Goal: Task Accomplishment & Management: Manage account settings

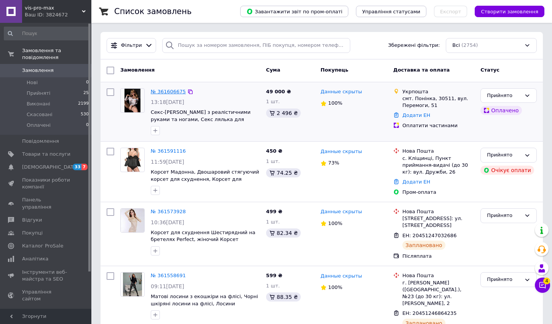
click at [175, 91] on link "№ 361606675" at bounding box center [168, 92] width 35 height 6
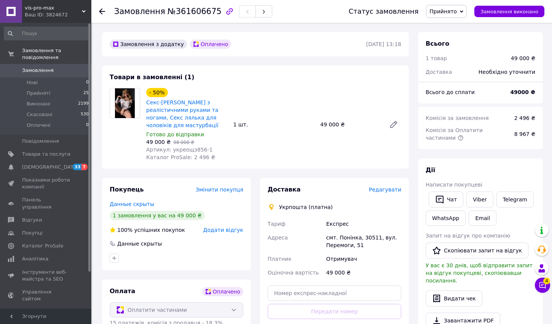
click at [100, 10] on use at bounding box center [102, 11] width 6 height 6
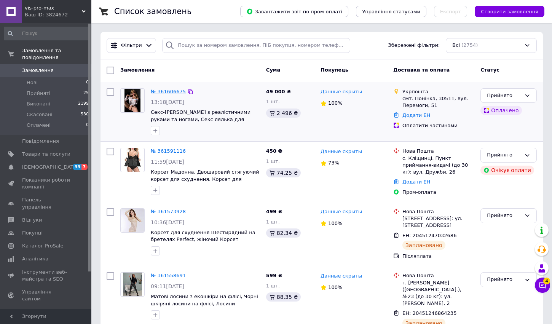
click at [171, 92] on link "№ 361606675" at bounding box center [168, 92] width 35 height 6
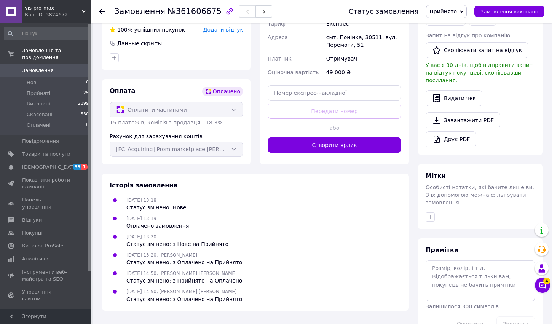
scroll to position [216, 0]
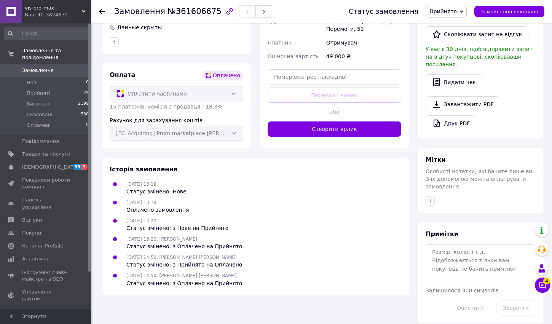
click at [99, 11] on div "Замовлення №361606675 Статус замовлення Прийнято Виконано Скасовано Оплачено За…" at bounding box center [321, 11] width 460 height 23
click at [100, 14] on div at bounding box center [102, 12] width 6 height 8
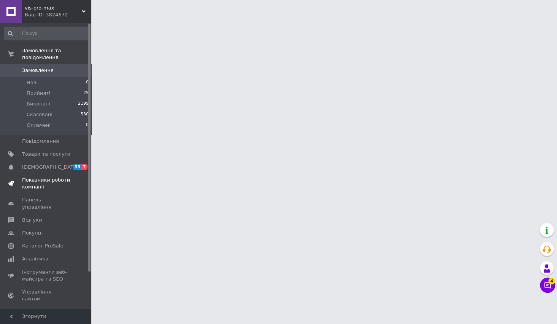
click at [48, 184] on span "Показники роботи компанії" at bounding box center [46, 184] width 48 height 14
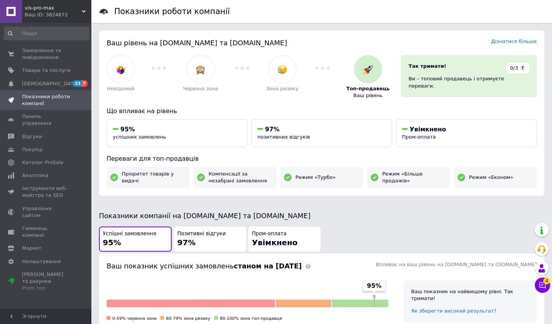
click at [76, 19] on div "vis-pro-max Ваш ID: 3824672" at bounding box center [56, 11] width 69 height 23
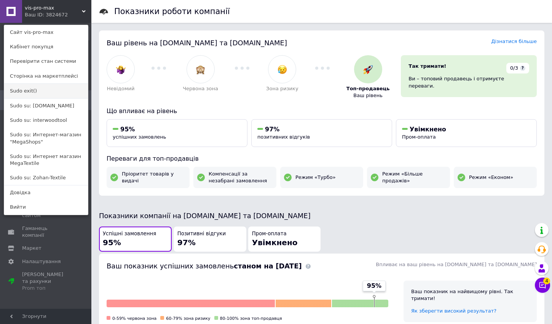
click at [29, 95] on link "Sudo exit()" at bounding box center [46, 91] width 84 height 14
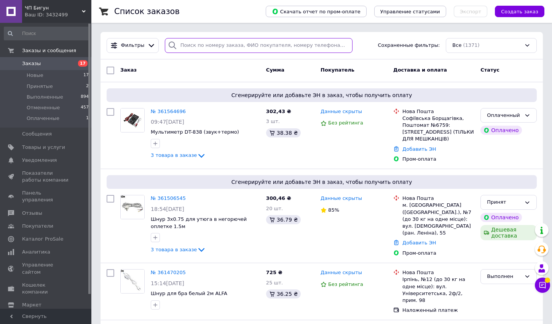
click at [235, 48] on input "search" at bounding box center [259, 45] width 188 height 15
paste input "318672973"
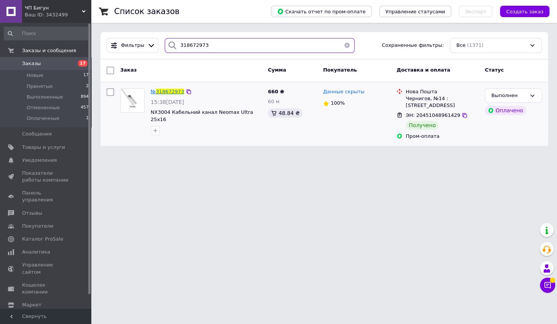
type input "318672973"
click at [165, 92] on span "318672973" at bounding box center [170, 92] width 28 height 6
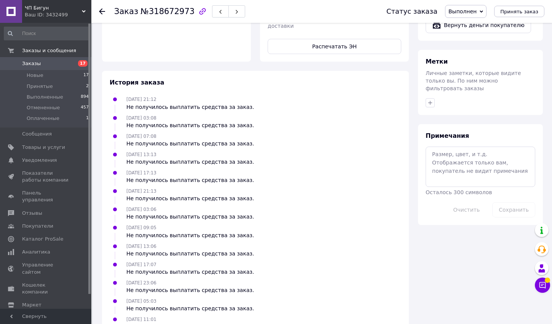
scroll to position [331, 0]
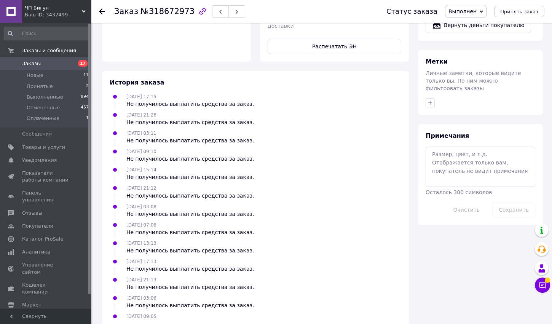
click at [170, 16] on div "Заказ №318672973" at bounding box center [179, 11] width 131 height 13
click at [170, 11] on span "№318672973" at bounding box center [167, 11] width 54 height 9
copy span "318672973"
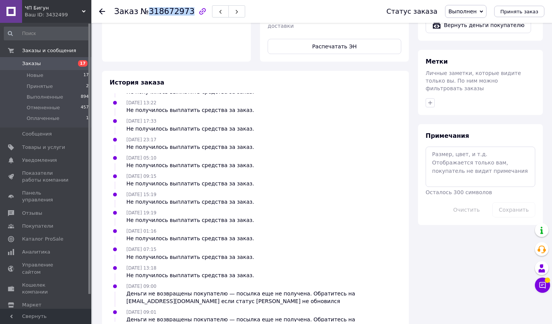
scroll to position [1617, 0]
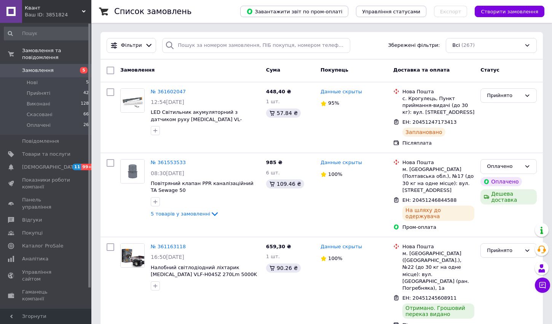
click at [56, 16] on div "Ваш ID: 3851824" at bounding box center [58, 14] width 67 height 7
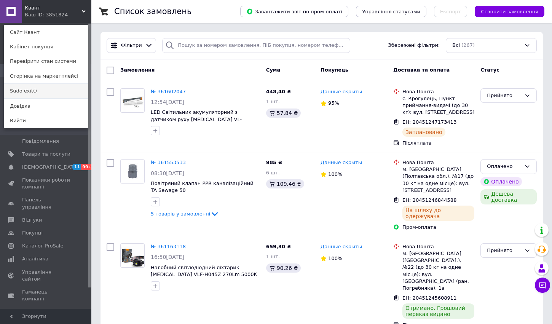
click at [45, 91] on link "Sudo exit()" at bounding box center [46, 91] width 84 height 14
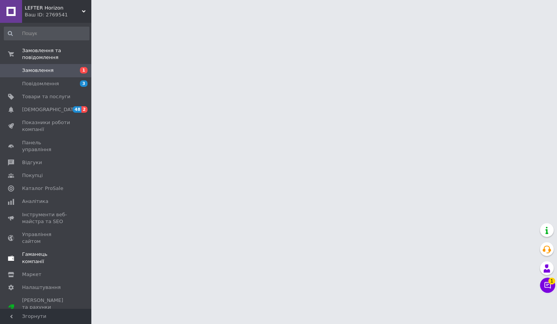
click at [61, 251] on span "Гаманець компанії" at bounding box center [46, 258] width 48 height 14
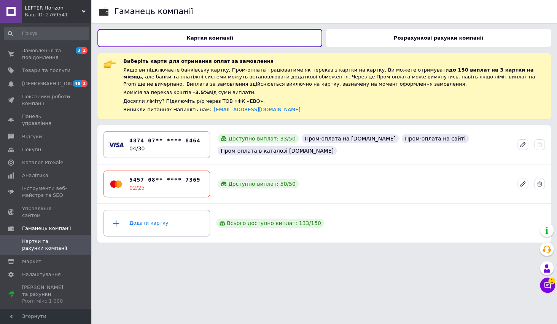
click at [392, 39] on div "Розрахункові рахунки компанії" at bounding box center [438, 38] width 225 height 18
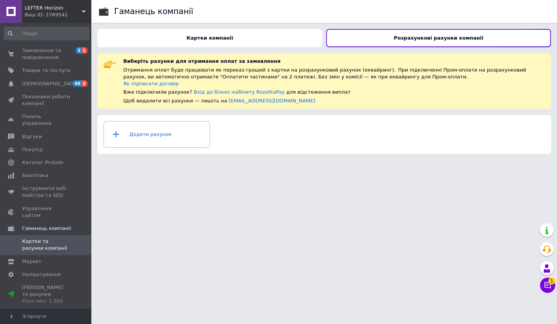
click div "Картки компанії"
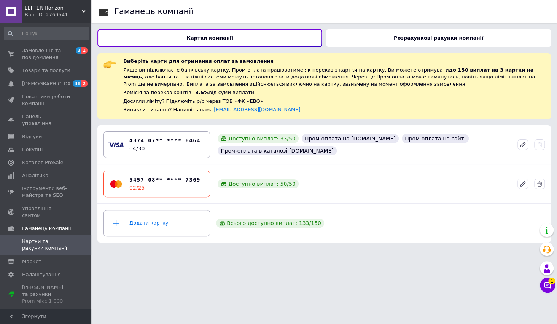
click div "Розрахункові рахунки компанії"
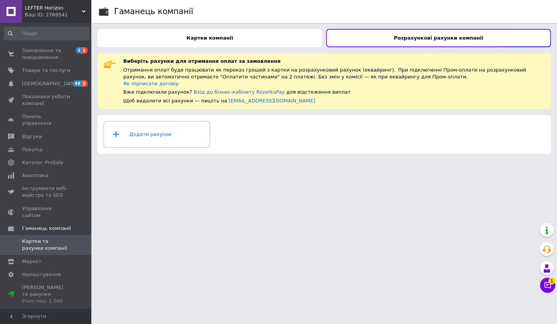
click div "Розрахункові рахунки компанії"
click div "Картки компанії"
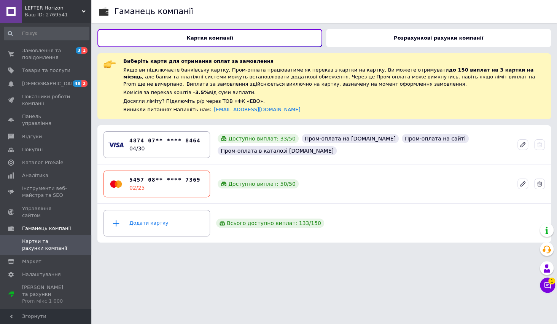
click b "Розрахункові рахунки компанії"
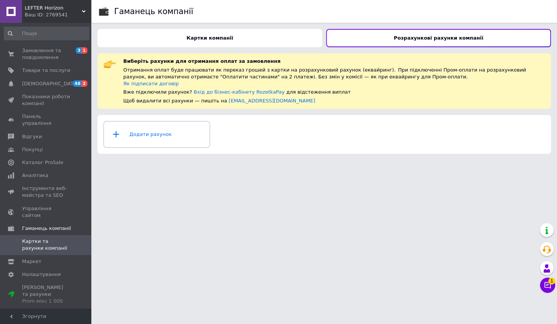
click div "Ваш ID: 2769541"
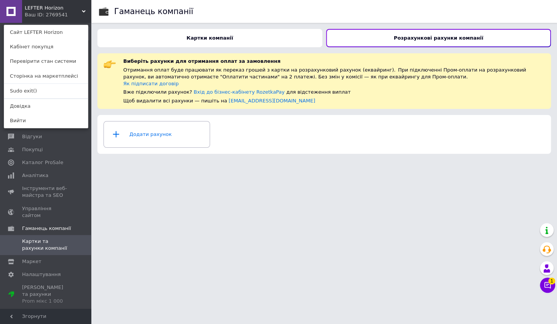
click div "Ваш ID: 2769541"
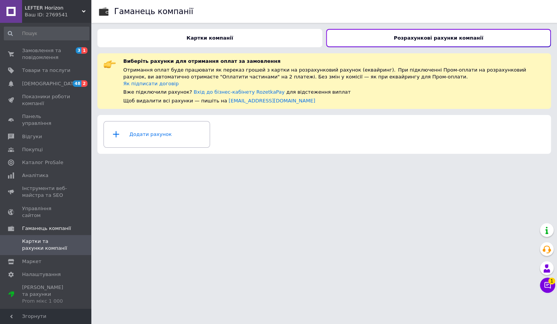
click div "Ваш ID: 2769541"
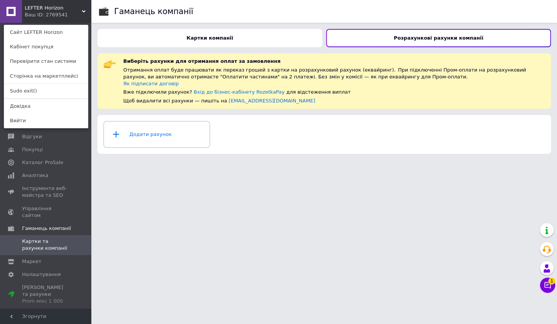
click div "Ваш ID: 2769541"
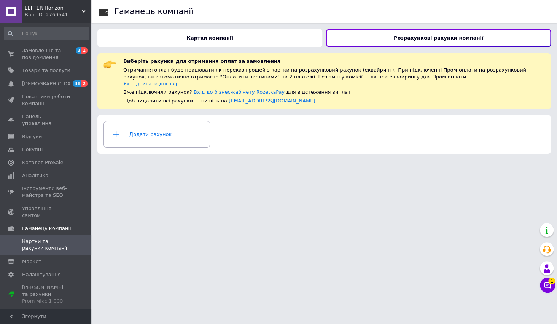
click div "Ваш ID: 2769541"
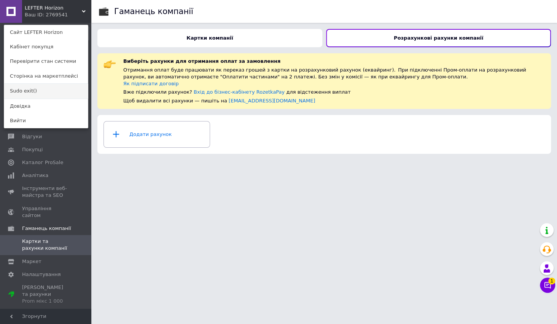
click link "Sudo exit()"
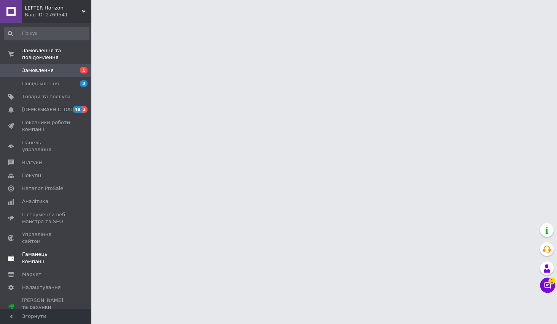
click at [44, 251] on span "Гаманець компанії" at bounding box center [46, 258] width 48 height 14
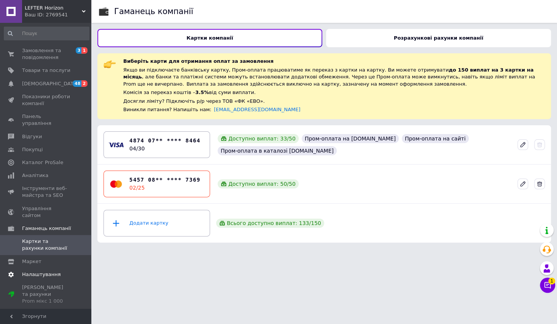
click at [59, 271] on span "Налаштування" at bounding box center [46, 274] width 48 height 7
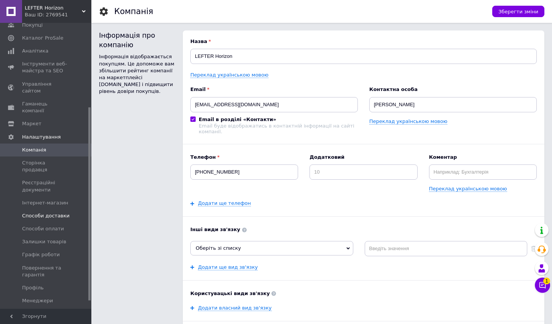
click at [61, 212] on span "Способи доставки" at bounding box center [46, 215] width 48 height 7
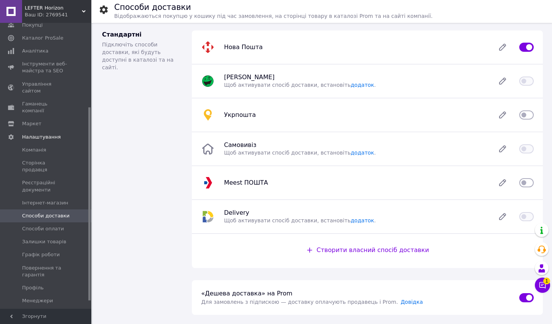
click at [53, 17] on div "Ваш ID: 2769541" at bounding box center [58, 14] width 67 height 7
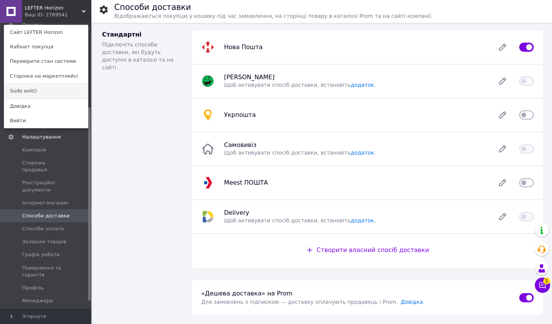
click at [38, 91] on link "Sudo exit()" at bounding box center [46, 91] width 84 height 14
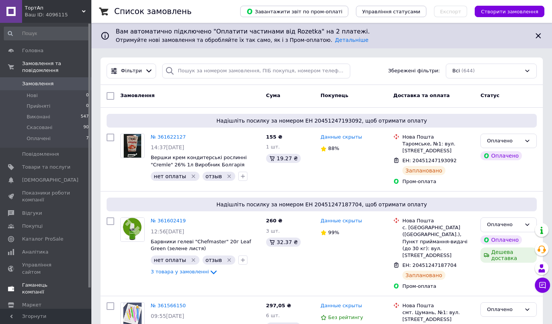
click at [76, 282] on span at bounding box center [80, 289] width 21 height 14
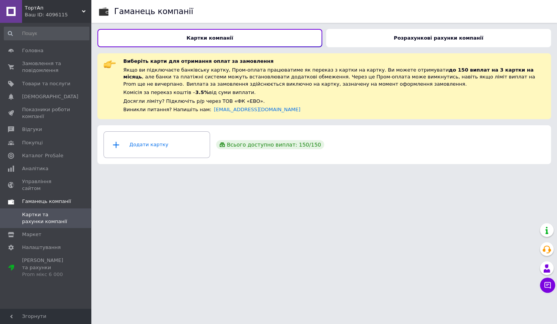
click at [372, 41] on div "Розрахункові рахунки компанії" at bounding box center [438, 38] width 225 height 18
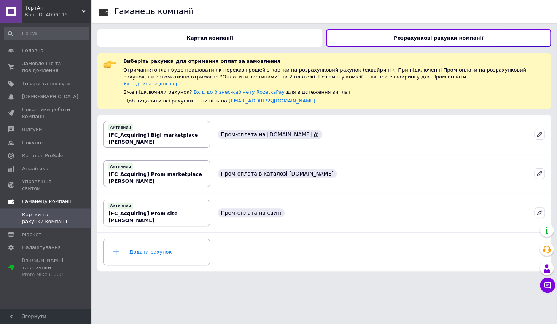
click at [57, 8] on span "ТортАп" at bounding box center [53, 8] width 57 height 7
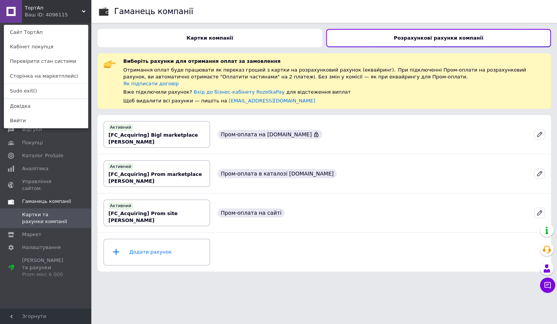
click at [67, 15] on div "ТортАп Ваш ID: 4096115 Сайт ТортАп Кабінет покупця Перевірити стан системи Стор…" at bounding box center [45, 11] width 91 height 23
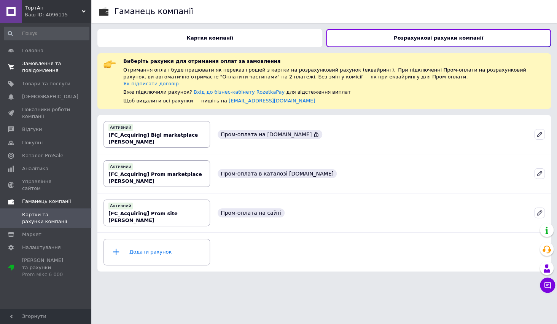
click at [47, 71] on span "Замовлення та повідомлення" at bounding box center [46, 67] width 48 height 14
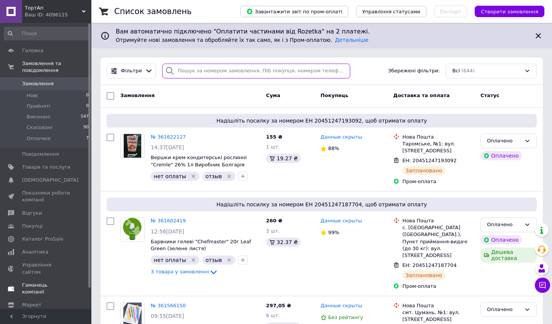
click at [221, 75] on input "search" at bounding box center [256, 71] width 188 height 15
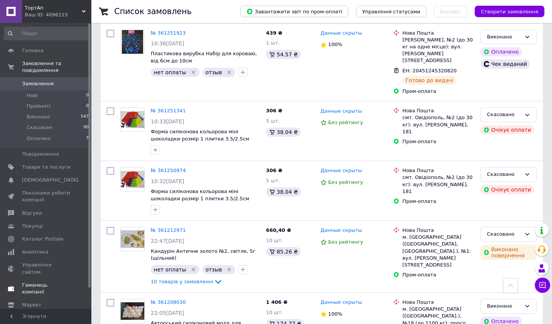
drag, startPoint x: 262, startPoint y: 320, endPoint x: 263, endPoint y: 311, distance: 8.8
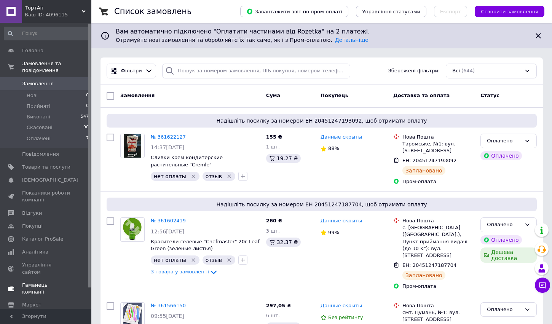
scroll to position [1469, 0]
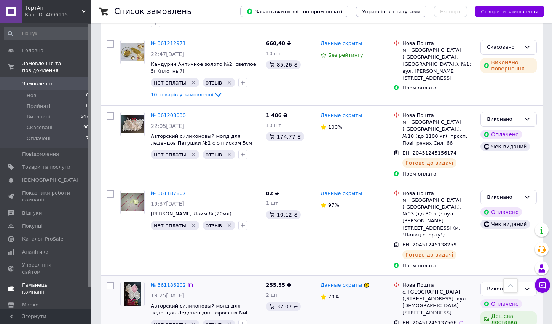
click at [166, 282] on link "№ 361186202" at bounding box center [168, 285] width 35 height 6
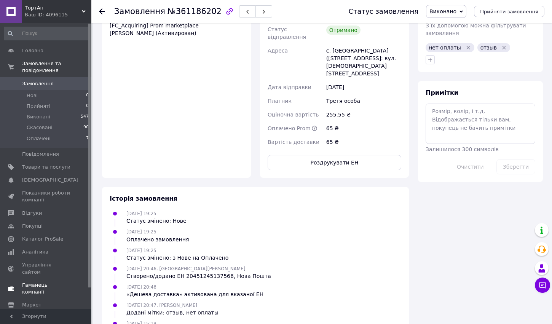
scroll to position [692, 0]
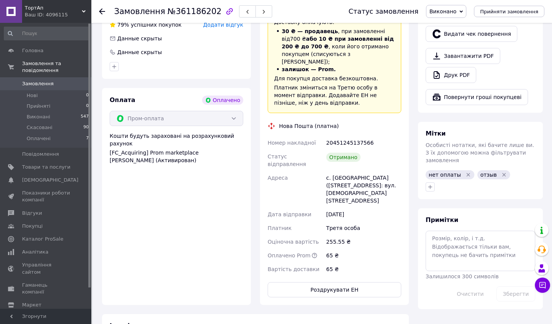
scroll to position [511, 0]
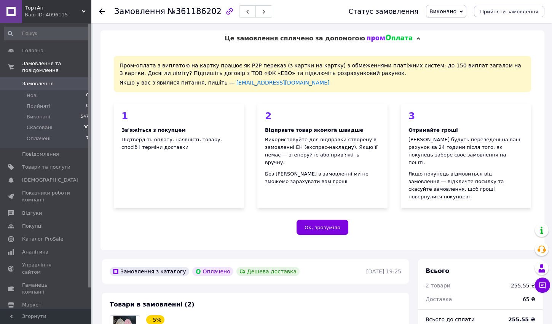
drag, startPoint x: 410, startPoint y: 38, endPoint x: 407, endPoint y: 46, distance: 8.9
click at [410, 38] on div "Це замовлення сплачено за допомогою" at bounding box center [322, 38] width 444 height 16
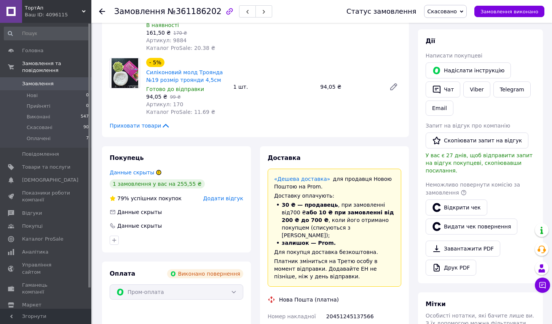
scroll to position [166, 0]
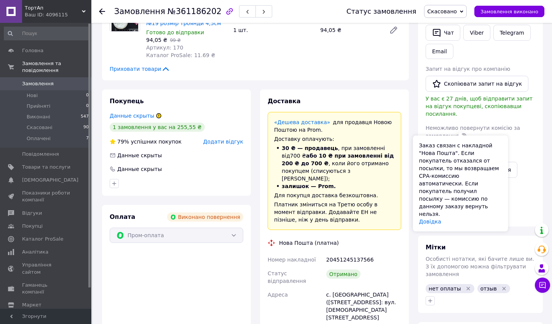
click at [462, 133] on icon at bounding box center [463, 135] width 5 height 5
click at [461, 133] on icon at bounding box center [463, 135] width 5 height 5
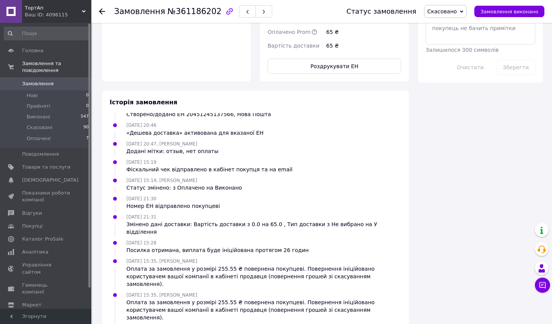
scroll to position [511, 0]
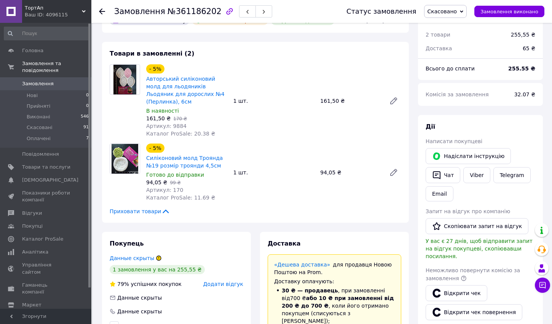
scroll to position [24, 0]
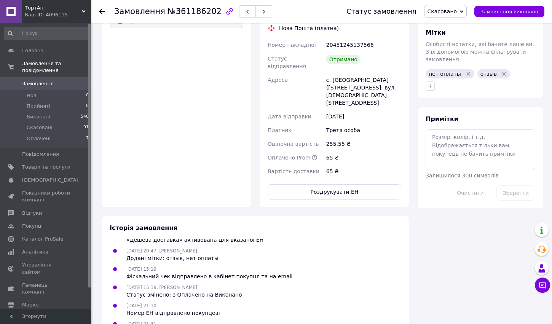
scroll to position [511, 0]
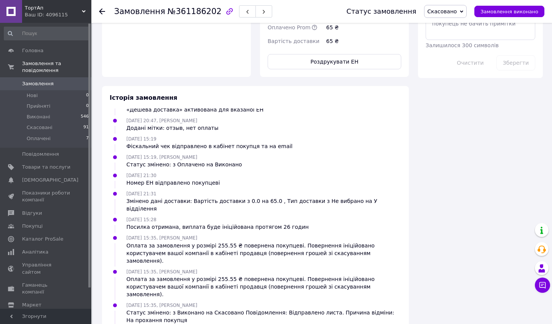
click at [65, 11] on span "ТортАп" at bounding box center [53, 8] width 57 height 7
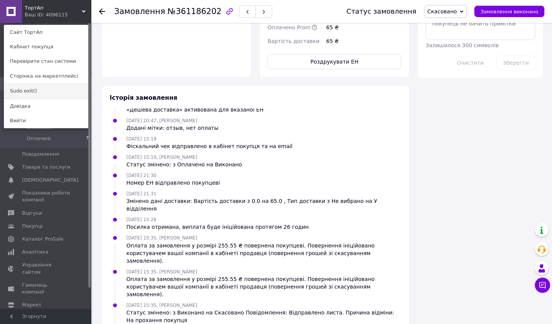
click at [40, 89] on link "Sudo exit()" at bounding box center [46, 91] width 84 height 14
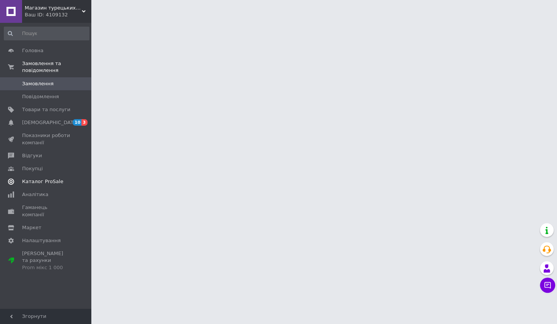
click at [54, 180] on span "Каталог ProSale" at bounding box center [42, 181] width 41 height 7
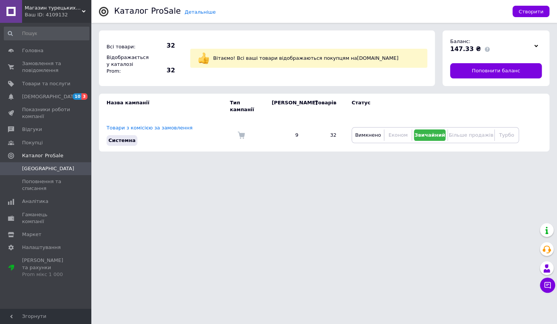
drag, startPoint x: 503, startPoint y: 48, endPoint x: 531, endPoint y: 41, distance: 29.0
click at [504, 48] on div "147.33 ₴" at bounding box center [490, 49] width 80 height 8
click at [534, 40] on div at bounding box center [535, 45] width 11 height 11
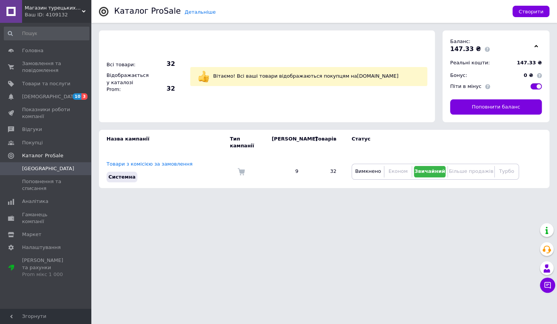
click at [46, 4] on div "Магазин турецьких товарів "ЕМІНЕ" Ваш ID: 4109132" at bounding box center [56, 11] width 69 height 23
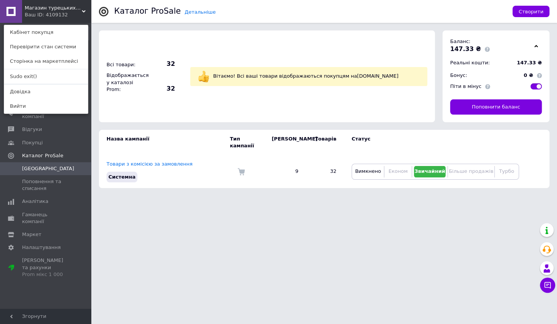
click at [48, 11] on span "Магазин турецьких товарів "ЕМІНЕ"" at bounding box center [53, 8] width 57 height 7
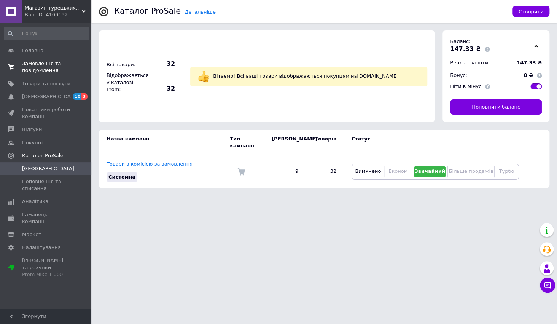
click at [43, 68] on span "Замовлення та повідомлення" at bounding box center [46, 67] width 48 height 14
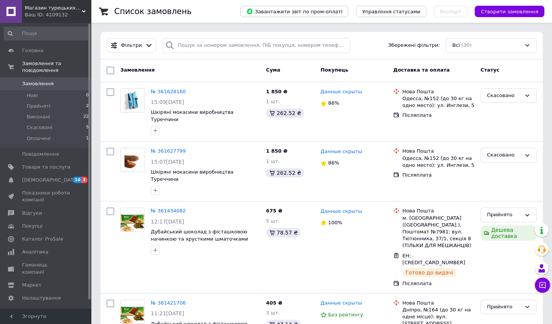
click at [58, 8] on span "Магазин турецьких товарів "ЕМІНЕ"" at bounding box center [53, 8] width 57 height 7
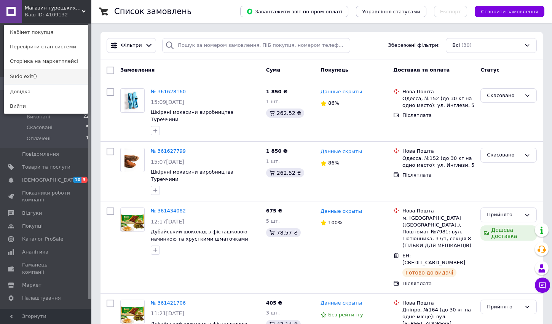
click at [38, 76] on link "Sudo exit()" at bounding box center [46, 76] width 84 height 14
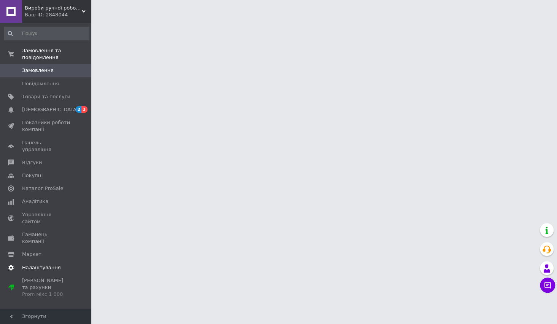
click at [45, 264] on span "Налаштування" at bounding box center [41, 267] width 39 height 7
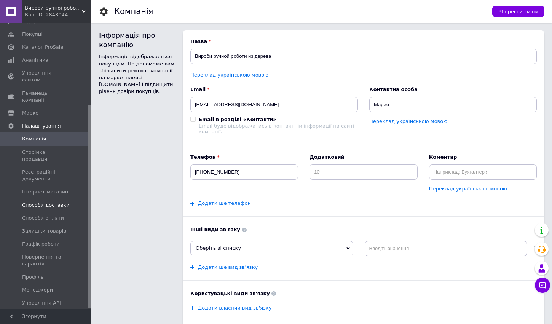
click at [61, 202] on span "Способи доставки" at bounding box center [46, 205] width 48 height 7
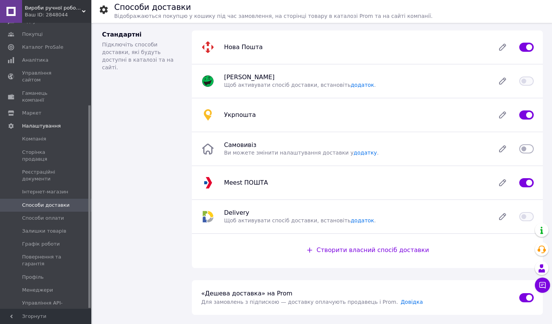
click at [237, 54] on div "Нова Пошта" at bounding box center [367, 47] width 342 height 15
click at [237, 49] on span "Нова Пошта" at bounding box center [243, 46] width 39 height 7
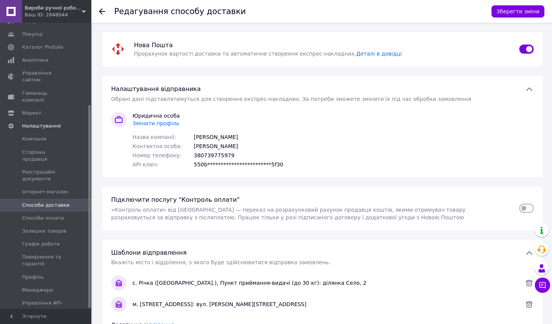
click at [525, 208] on input "checkbox" at bounding box center [526, 208] width 14 height 8
checkbox input "true"
click at [514, 9] on button "Зберегти зміни" at bounding box center [517, 11] width 53 height 12
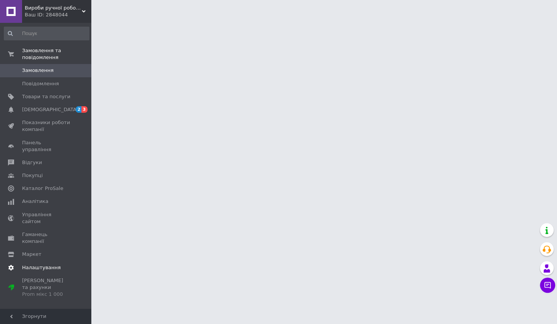
click at [65, 264] on span "Налаштування" at bounding box center [46, 267] width 48 height 7
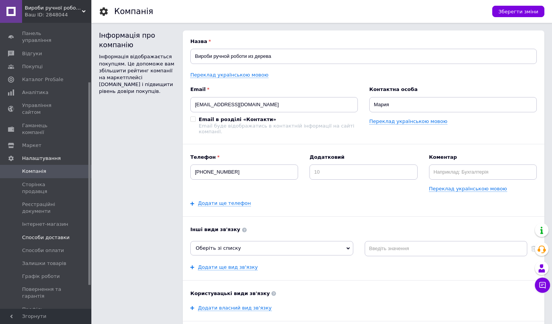
click at [62, 234] on span "Способи доставки" at bounding box center [46, 237] width 48 height 7
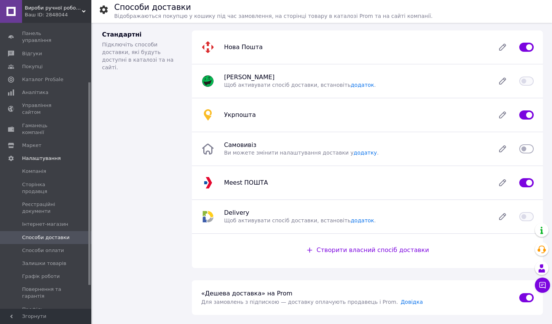
click at [64, 10] on span "Вироби ручної роботи з дерева" at bounding box center [53, 8] width 57 height 7
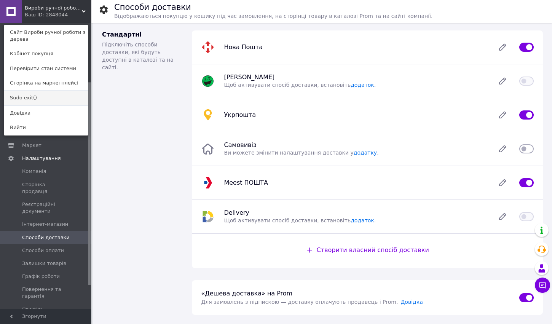
click at [35, 97] on link "Sudo exit()" at bounding box center [46, 98] width 84 height 14
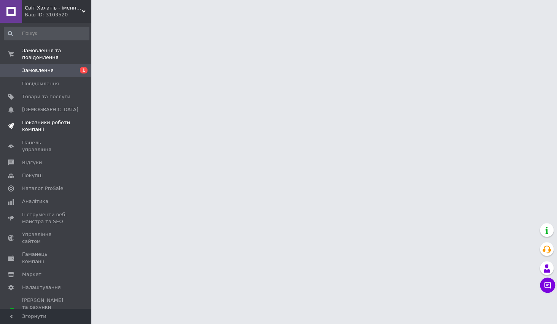
click at [44, 125] on span "Показники роботи компанії" at bounding box center [46, 126] width 48 height 14
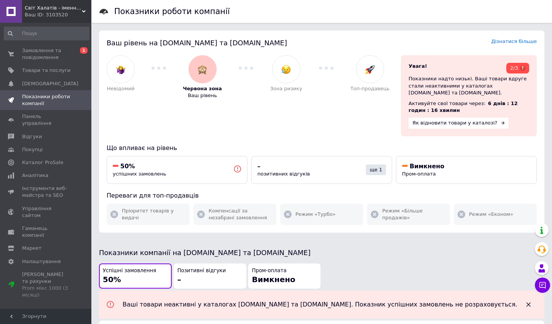
click at [276, 125] on div "Невідомий Червона зона Ваш рівень Зона ризику Топ-продавець" at bounding box center [248, 95] width 294 height 92
click at [263, 113] on div "Невідомий Червона зона Ваш рівень Зона ризику Топ-продавець" at bounding box center [248, 95] width 294 height 92
click at [271, 115] on div "Невідомий Червона зона Ваш рівень Зона ризику Топ-продавець" at bounding box center [248, 95] width 294 height 92
click at [296, 121] on div "Невідомий Червона зона Ваш рівень Зона ризику Топ-продавець" at bounding box center [248, 95] width 294 height 92
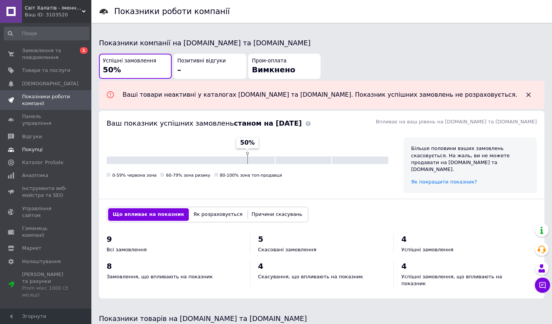
scroll to position [83, 0]
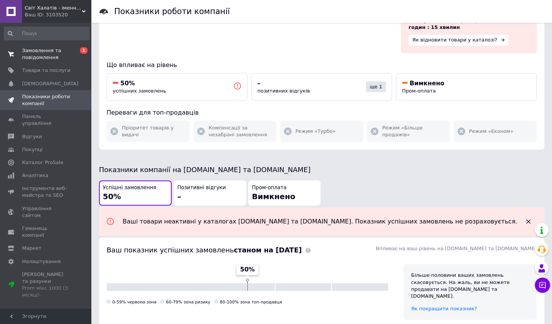
click at [46, 49] on span "Замовлення та повідомлення" at bounding box center [46, 54] width 48 height 14
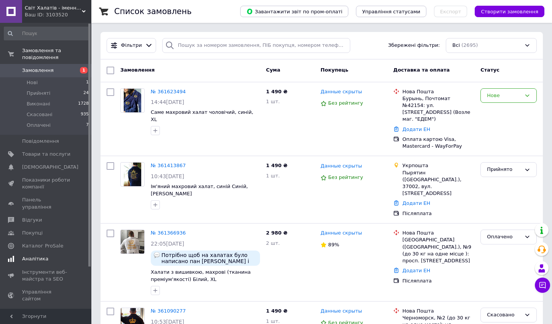
click at [51, 255] on span "Аналітика" at bounding box center [46, 258] width 48 height 7
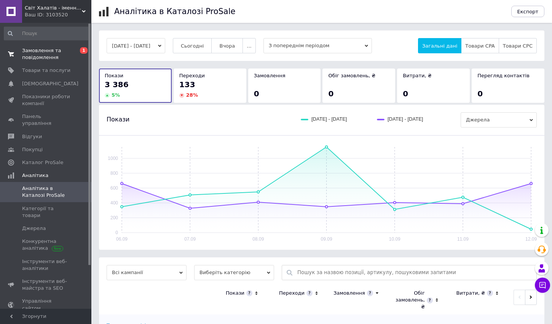
click at [55, 54] on span "Замовлення та повідомлення" at bounding box center [46, 54] width 48 height 14
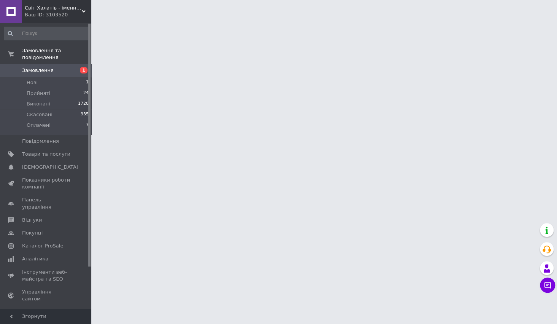
click at [130, 19] on html "Світ Халатів - іменні халати з вишивкою Ваш ID: 3103520 Сайт Світ Халатів - іме…" at bounding box center [278, 9] width 557 height 19
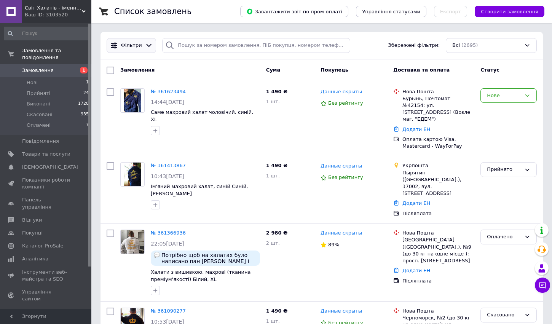
click at [125, 49] on span "Фільтри" at bounding box center [131, 45] width 21 height 7
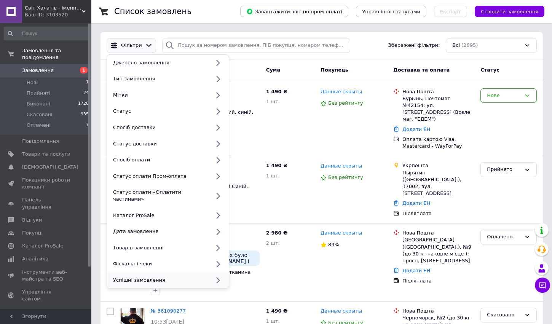
click at [138, 277] on div "Успішні замовлення" at bounding box center [160, 280] width 100 height 7
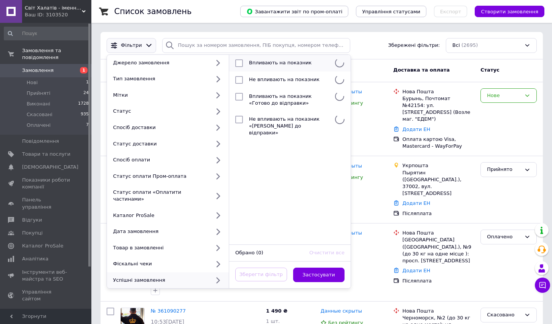
click at [256, 61] on span "Впливають на показник" at bounding box center [280, 63] width 63 height 6
checkbox input "true"
click at [331, 270] on button "Застосувати" at bounding box center [319, 274] width 52 height 15
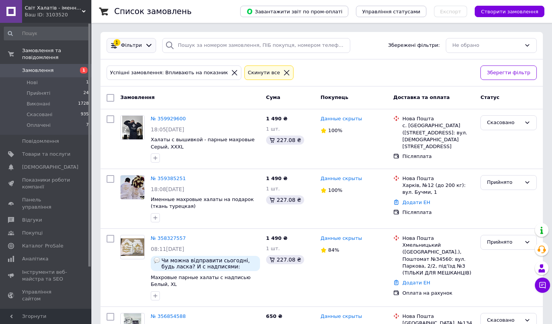
click at [141, 44] on div "Фільтри" at bounding box center [131, 45] width 24 height 7
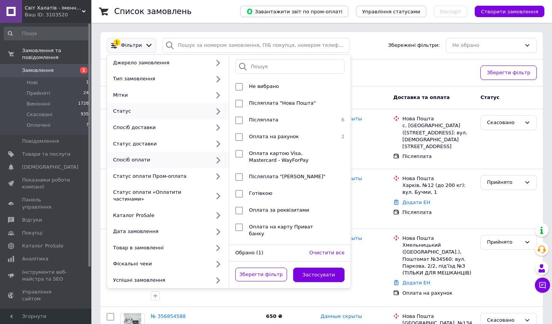
click at [124, 114] on div "Статус" at bounding box center [160, 111] width 100 height 7
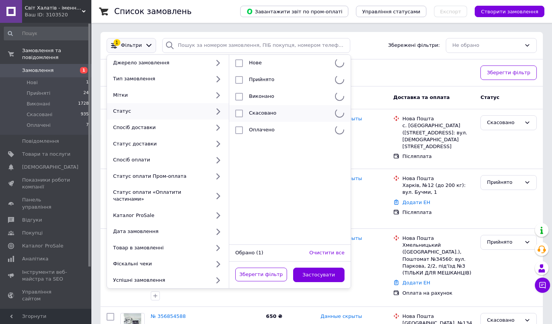
click at [264, 111] on span "Скасовано" at bounding box center [262, 113] width 27 height 6
checkbox input "true"
click at [328, 270] on button "Застосувати" at bounding box center [319, 274] width 52 height 15
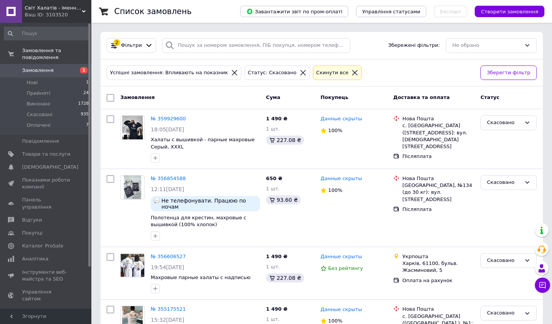
click at [60, 14] on div "Ваш ID: 3103520" at bounding box center [58, 14] width 67 height 7
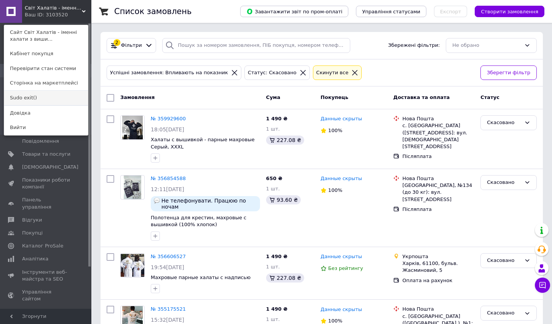
click at [36, 100] on link "Sudo exit()" at bounding box center [46, 98] width 84 height 14
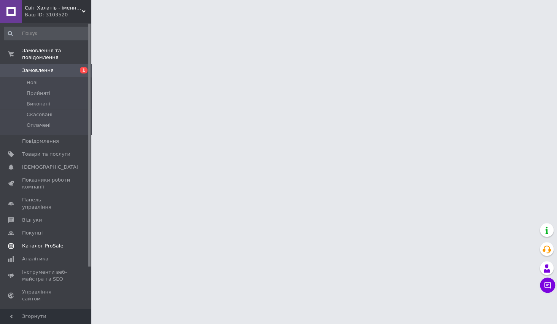
click at [55, 242] on span "Каталог ProSale" at bounding box center [42, 245] width 41 height 7
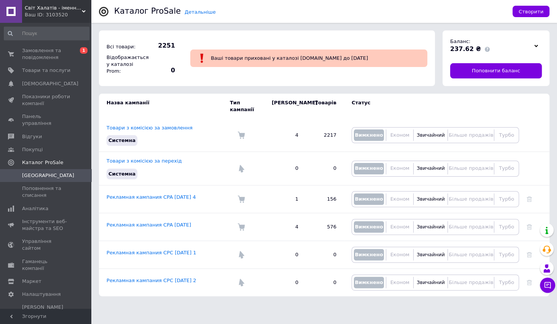
click at [207, 80] on div "Всі товари: 2251 Відображається у каталозі Prom: 0 Ваші товари приховані у ката…" at bounding box center [267, 58] width 336 height 56
click at [205, 75] on div "Всі товари: 2251 Відображається у каталозі Prom: 0 Ваші товари приховані у ката…" at bounding box center [267, 58] width 336 height 48
click at [249, 71] on div "Ваші товари приховані у каталозі Prom.ua до 19.09.25" at bounding box center [309, 58] width 252 height 33
click at [48, 52] on span "Замовлення та повідомлення" at bounding box center [46, 54] width 48 height 14
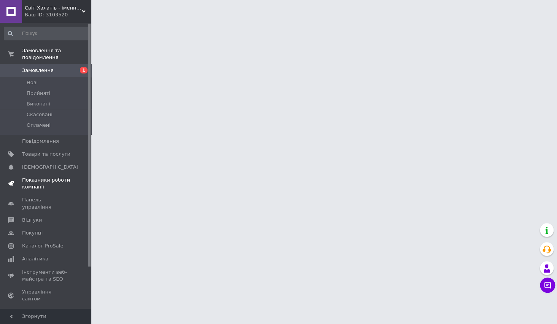
click at [45, 186] on span "Показники роботи компанії" at bounding box center [46, 184] width 48 height 14
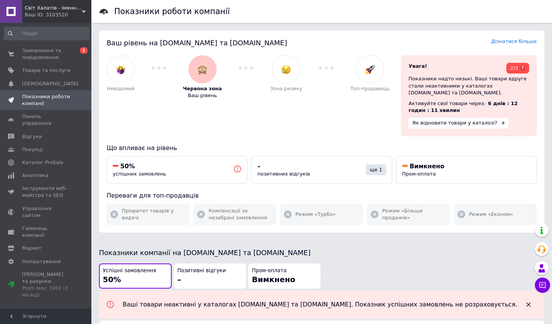
click at [211, 137] on div "Ваш рівень на Prom.ua та Bigl.ua Дізнатися більше Невідомий Червона зона Ваш рі…" at bounding box center [321, 131] width 445 height 202
click at [336, 122] on div "Невідомий Червона зона Ваш рівень Зона ризику Топ-продавець" at bounding box center [248, 95] width 294 height 92
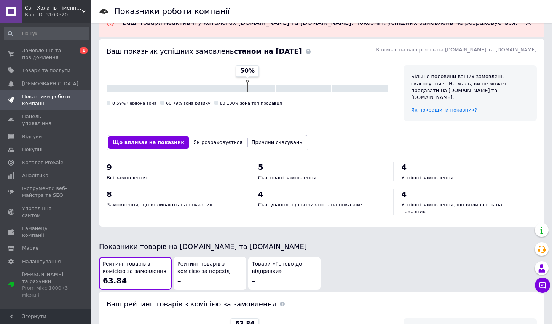
scroll to position [332, 0]
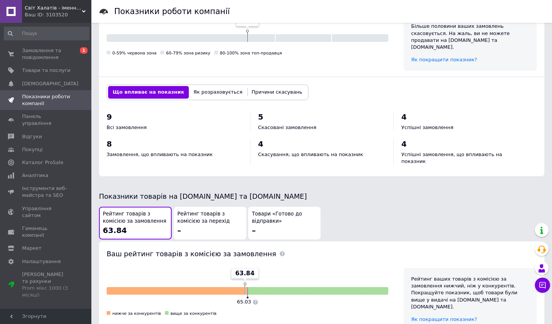
click at [275, 86] on button "Причини скасувань" at bounding box center [277, 92] width 60 height 12
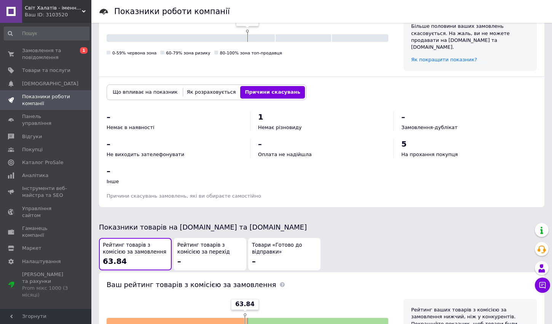
click at [133, 84] on div "Що впливає на показник Як розраховується Причини скасувань" at bounding box center [207, 91] width 200 height 15
click at [133, 86] on button "Що впливає на показник" at bounding box center [145, 92] width 74 height 12
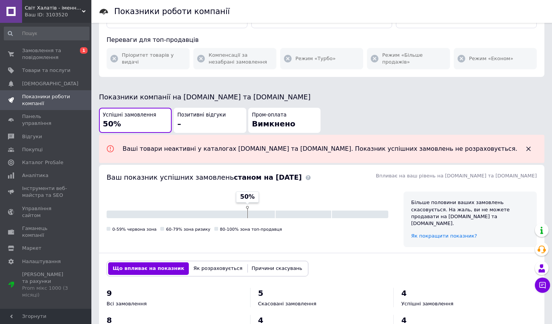
scroll to position [41, 0]
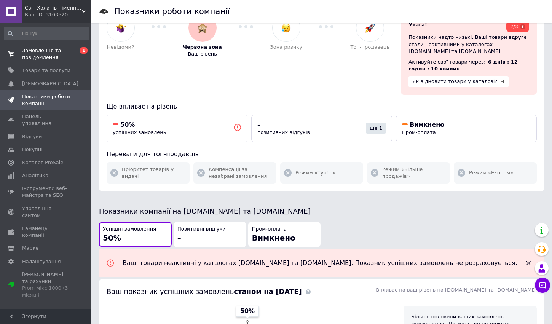
click at [46, 56] on span "Замовлення та повідомлення" at bounding box center [46, 54] width 48 height 14
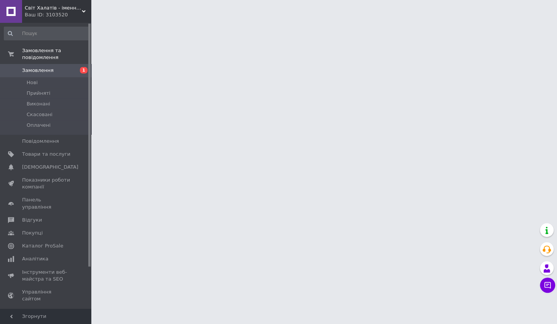
click at [60, 13] on div "Ваш ID: 3103520" at bounding box center [58, 14] width 67 height 7
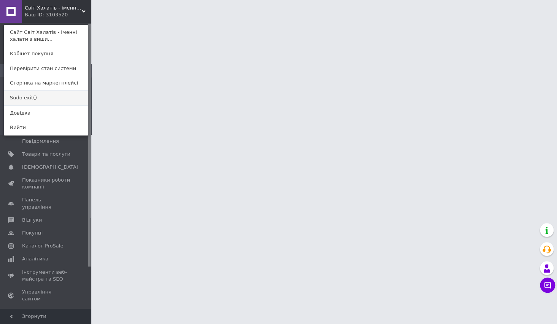
click at [36, 98] on link "Sudo exit()" at bounding box center [46, 98] width 84 height 14
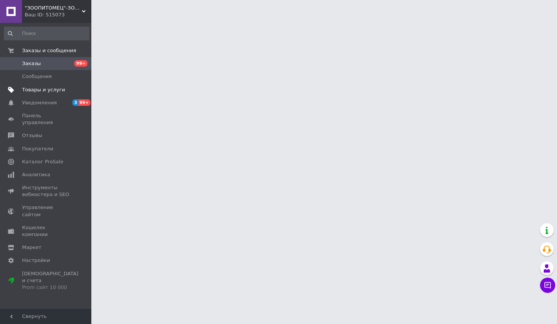
click at [68, 92] on span "Товары и услуги" at bounding box center [46, 89] width 48 height 7
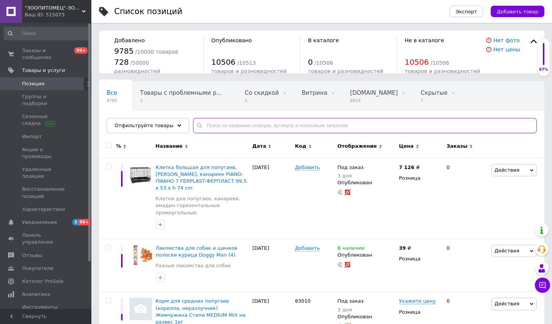
drag, startPoint x: 274, startPoint y: 130, endPoint x: 270, endPoint y: 126, distance: 6.0
click at [273, 130] on input "text" at bounding box center [365, 125] width 344 height 15
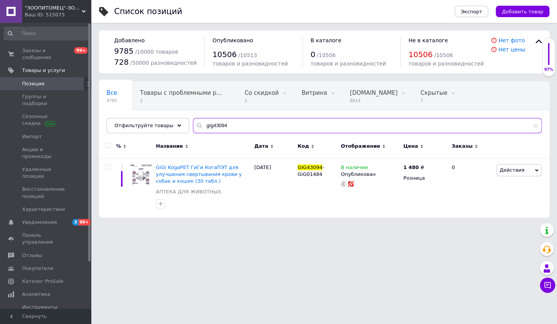
type input "gIg43094"
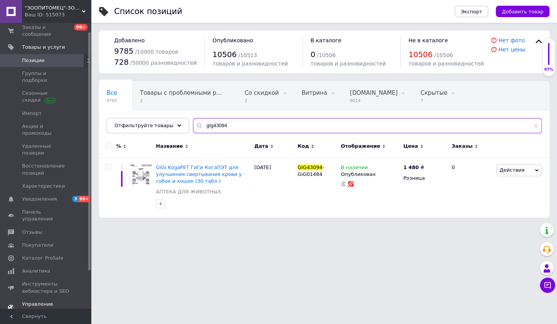
scroll to position [56, 0]
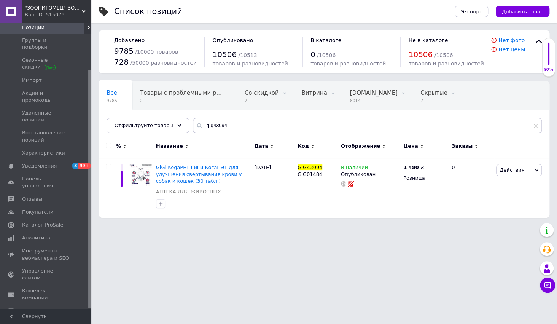
drag, startPoint x: 56, startPoint y: 14, endPoint x: 58, endPoint y: 69, distance: 54.4
click at [56, 15] on div "Ваш ID: 515073" at bounding box center [58, 14] width 67 height 7
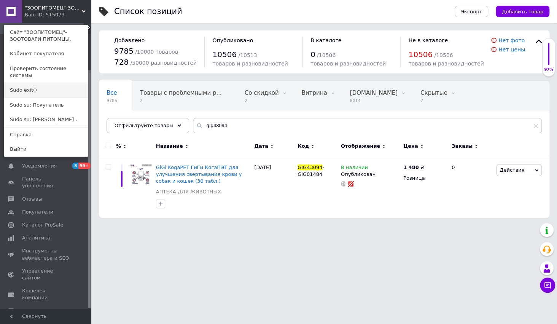
click at [38, 87] on link "Sudo exit()" at bounding box center [46, 90] width 84 height 14
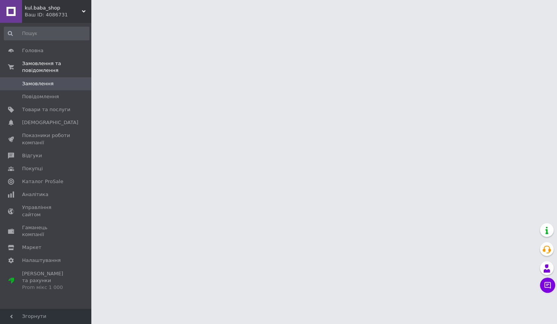
click at [38, 85] on span "Замовлення" at bounding box center [38, 83] width 32 height 7
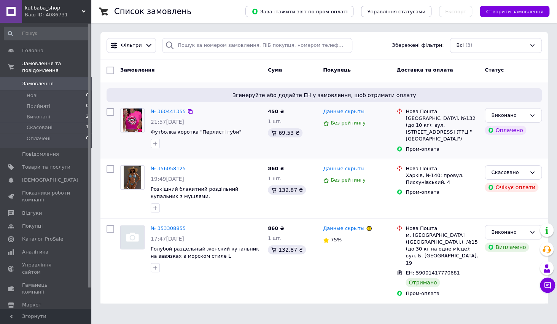
click at [347, 132] on div "Данные скрыты Без рейтингу" at bounding box center [356, 130] width 73 height 51
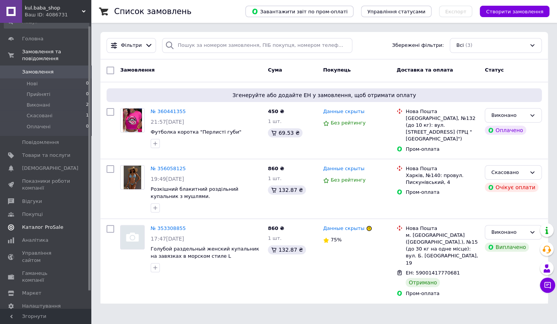
scroll to position [22, 0]
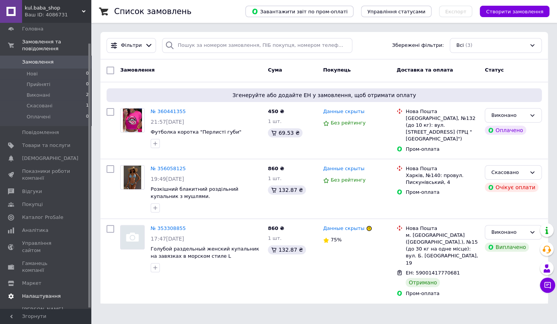
click at [59, 293] on span "Налаштування" at bounding box center [46, 296] width 48 height 7
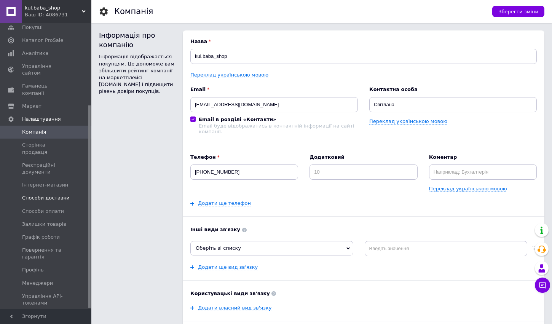
click at [54, 191] on link "Способи доставки" at bounding box center [46, 197] width 93 height 13
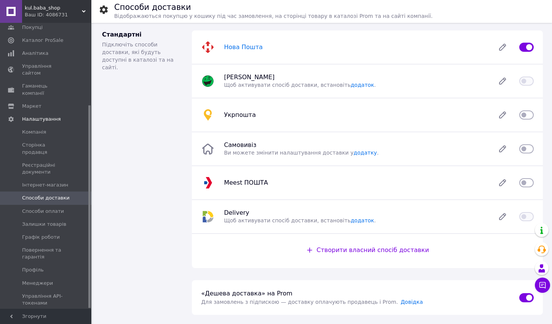
click at [229, 49] on span "Нова Пошта" at bounding box center [243, 46] width 39 height 7
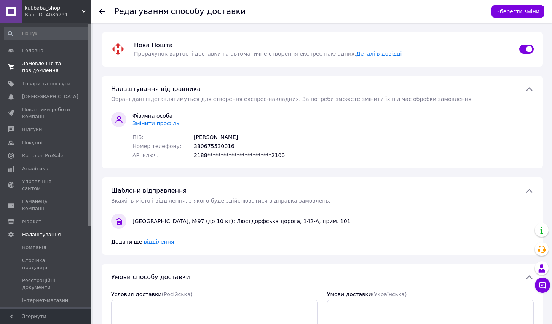
click at [59, 64] on span "Замовлення та повідомлення" at bounding box center [46, 67] width 48 height 14
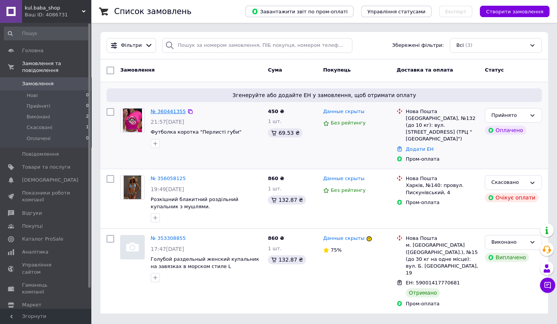
click at [169, 109] on link "№ 360441355" at bounding box center [168, 111] width 35 height 6
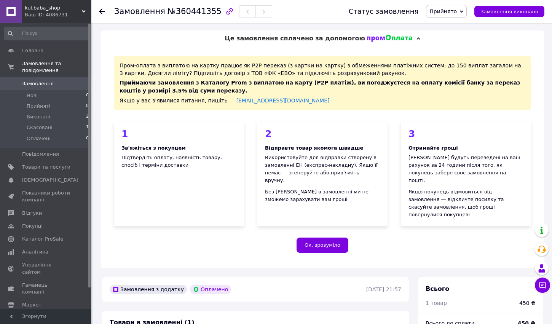
click at [406, 40] on div "Це замовлення сплачено за допомогою" at bounding box center [322, 38] width 444 height 16
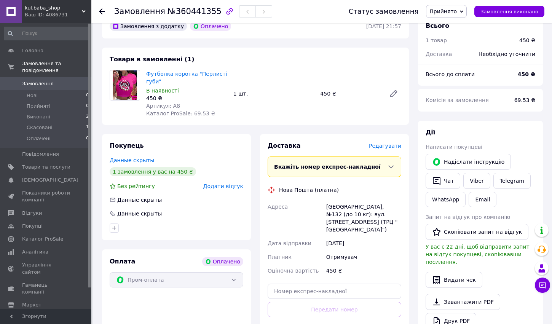
scroll to position [83, 0]
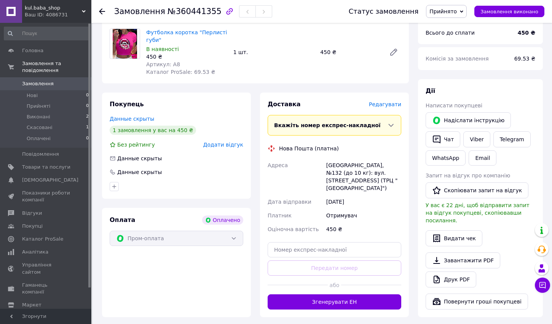
drag, startPoint x: 57, startPoint y: 11, endPoint x: 46, endPoint y: 45, distance: 36.1
click at [57, 11] on div "kul.baba_shop Ваш ID: 4086731" at bounding box center [56, 11] width 69 height 23
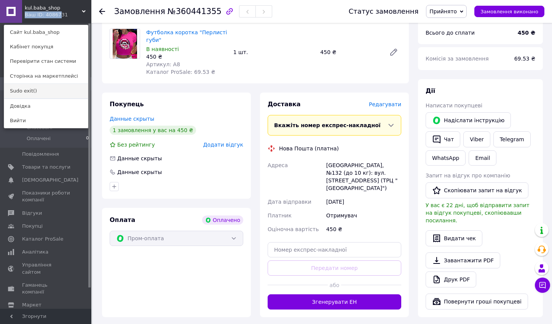
click at [47, 89] on link "Sudo exit()" at bounding box center [46, 91] width 84 height 14
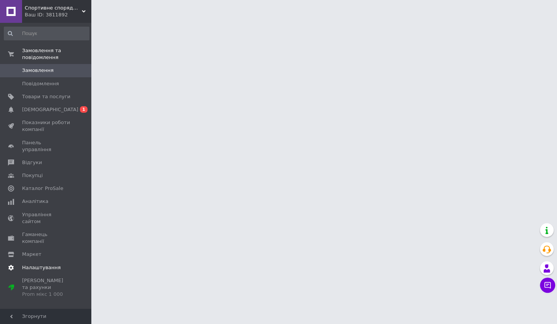
click at [51, 264] on span "Налаштування" at bounding box center [41, 267] width 39 height 7
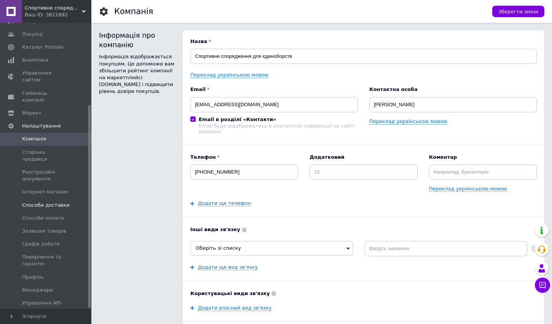
click at [52, 202] on span "Способи доставки" at bounding box center [46, 205] width 48 height 7
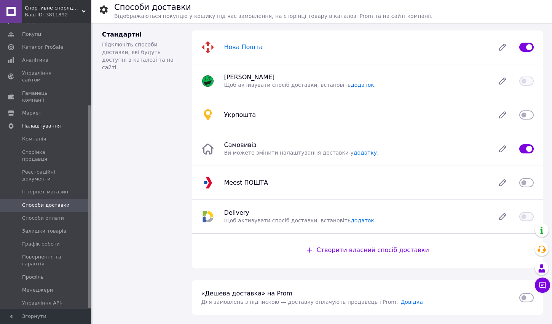
click at [227, 44] on span "Нова Пошта" at bounding box center [243, 46] width 39 height 7
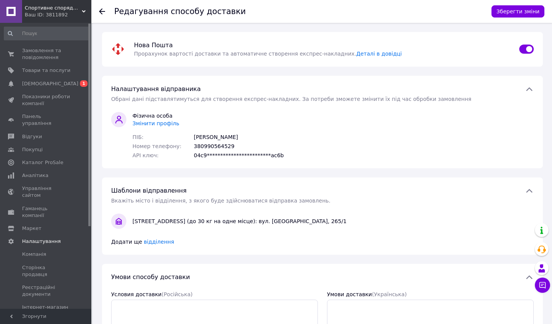
click at [165, 124] on span "Змінити профіль" at bounding box center [155, 123] width 47 height 6
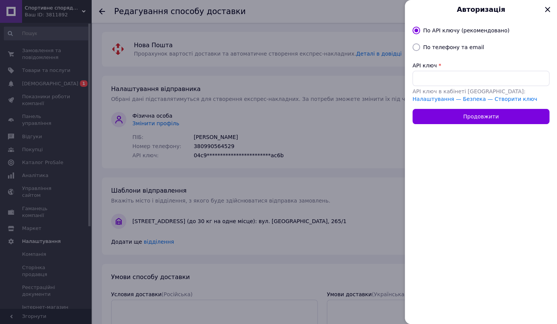
click at [226, 104] on div at bounding box center [278, 162] width 557 height 324
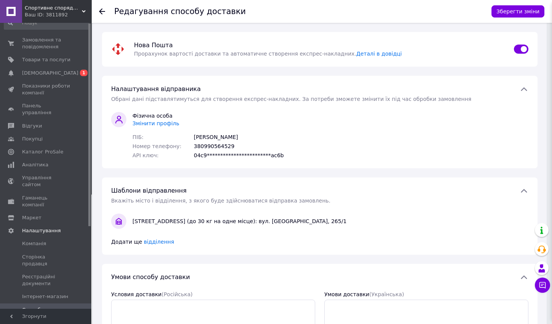
scroll to position [41, 0]
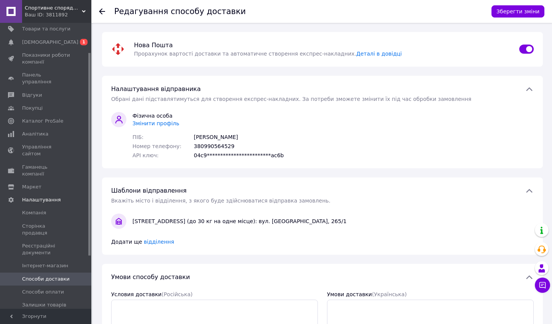
click at [171, 123] on span "Змінити профіль" at bounding box center [155, 123] width 47 height 6
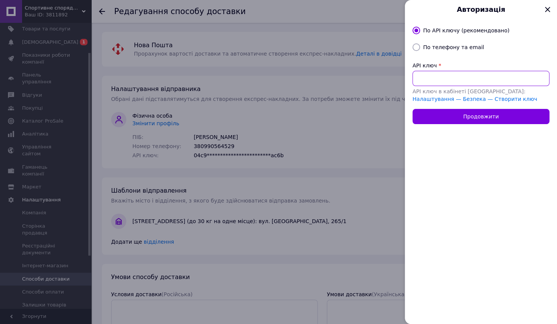
click at [451, 78] on input "API ключ" at bounding box center [480, 78] width 137 height 15
click at [448, 28] on label "По API ключу (рекомендовано)" at bounding box center [466, 30] width 86 height 6
click at [420, 28] on input "По API ключу (рекомендовано)" at bounding box center [416, 31] width 8 height 8
click at [483, 78] on input "API ключ" at bounding box center [480, 78] width 137 height 15
click at [481, 65] on div "API ключ *" at bounding box center [480, 66] width 137 height 8
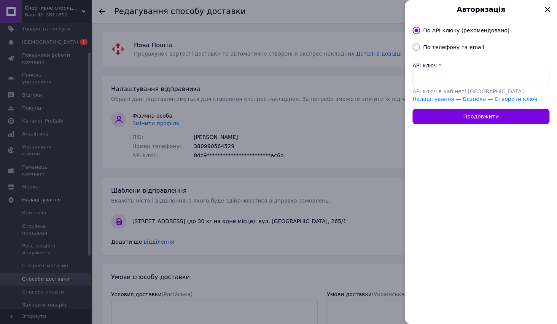
click at [550, 7] on icon at bounding box center [547, 9] width 13 height 13
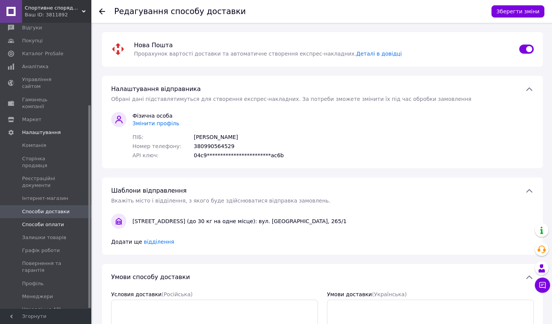
scroll to position [115, 0]
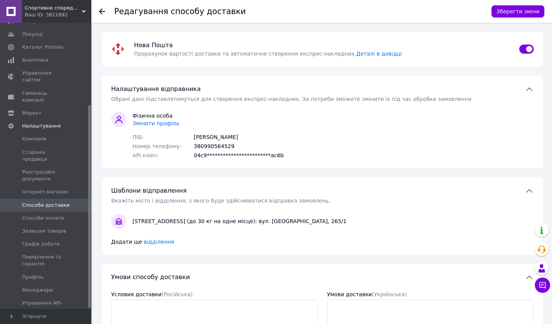
click at [49, 202] on span "Способи доставки" at bounding box center [46, 205] width 48 height 7
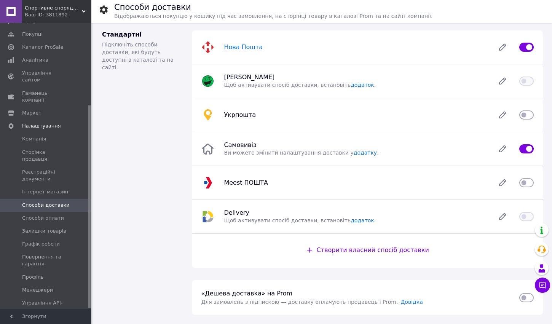
click at [229, 49] on span "Нова Пошта" at bounding box center [243, 46] width 39 height 7
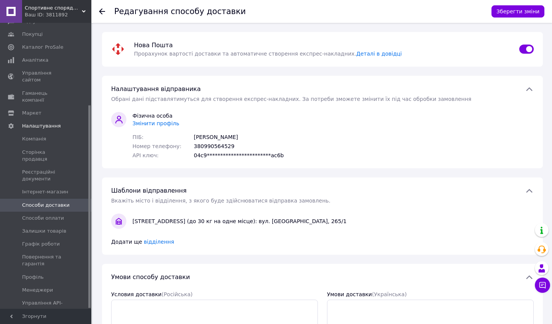
click at [162, 123] on span "Змінити профіль" at bounding box center [155, 123] width 47 height 6
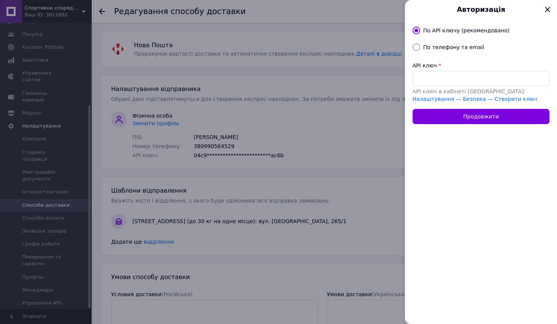
click at [468, 50] on div "По телефону та email" at bounding box center [454, 47] width 64 height 8
click at [466, 48] on label "По телефону та email" at bounding box center [453, 47] width 61 height 6
click at [420, 48] on input "По телефону та email" at bounding box center [416, 47] width 8 height 8
radio input "true"
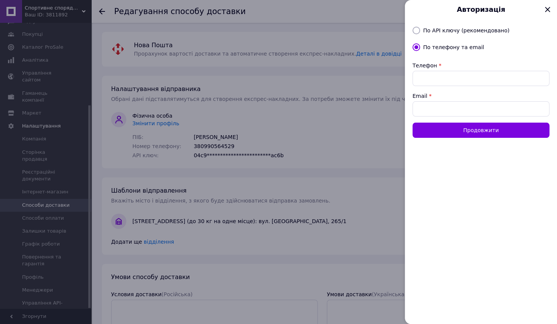
drag, startPoint x: 463, startPoint y: 46, endPoint x: 495, endPoint y: 37, distance: 33.3
click at [465, 45] on label "По телефону та email" at bounding box center [453, 47] width 61 height 6
click at [547, 10] on icon at bounding box center [547, 9] width 5 height 5
radio input "true"
radio input "false"
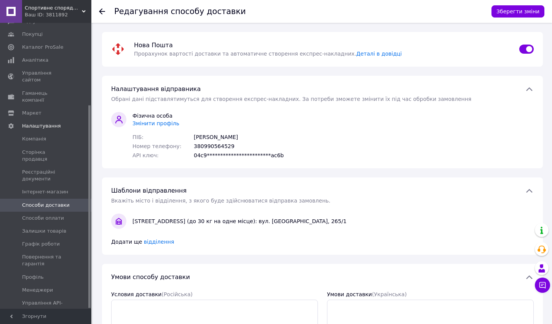
click at [342, 101] on span "Обрані дані підставлятимуться для створення експрес-накладних. За потреби зможе…" at bounding box center [291, 99] width 360 height 6
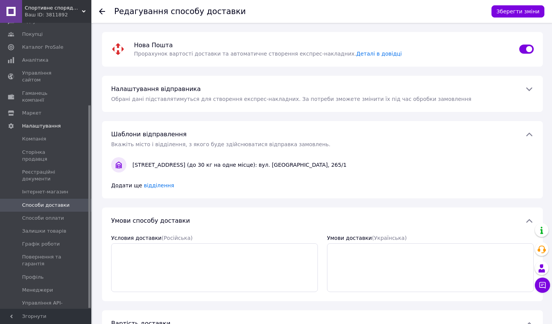
click at [342, 101] on span "Обрані дані підставлятимуться для створення експрес-накладних. За потреби зможе…" at bounding box center [291, 99] width 360 height 6
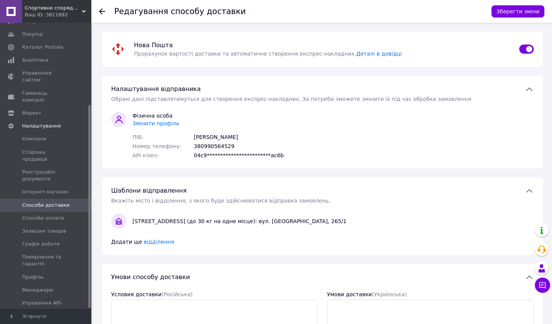
click at [270, 115] on div "**********" at bounding box center [207, 135] width 157 height 47
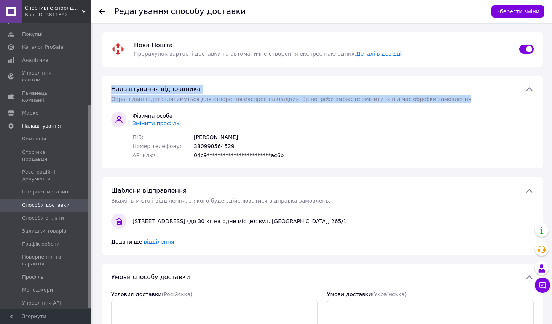
drag, startPoint x: 133, startPoint y: 83, endPoint x: 422, endPoint y: 108, distance: 290.2
click at [422, 108] on div "**********" at bounding box center [322, 122] width 441 height 92
click at [436, 100] on div "Обрані дані підставлятимуться для створення експрес-накладних. За потреби зможе…" at bounding box center [322, 99] width 422 height 8
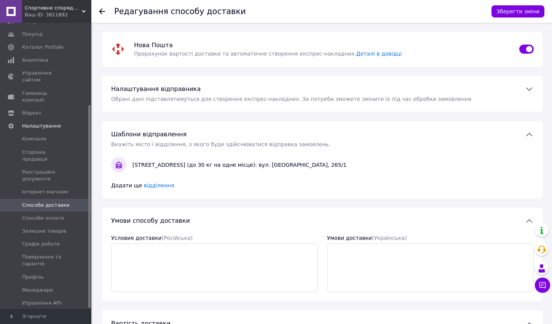
click at [435, 99] on div "Обрані дані підставлятимуться для створення експрес-накладних. За потреби зможе…" at bounding box center [322, 99] width 422 height 8
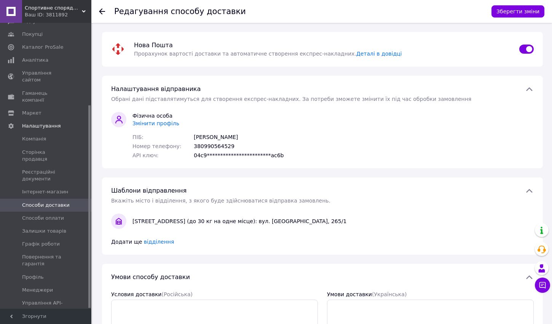
click at [217, 69] on div "**********" at bounding box center [322, 269] width 459 height 492
click at [154, 123] on span "Змінити профіль" at bounding box center [155, 123] width 47 height 6
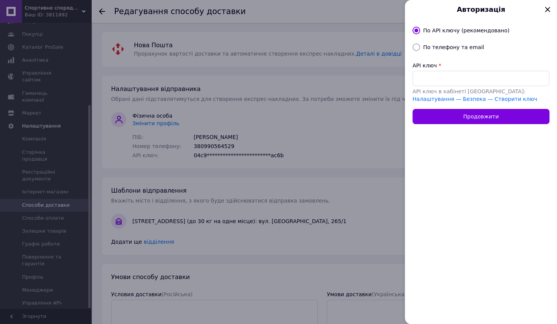
click at [451, 45] on label "По телефону та email" at bounding box center [453, 47] width 61 height 6
click at [420, 45] on input "По телефону та email" at bounding box center [416, 47] width 8 height 8
radio input "true"
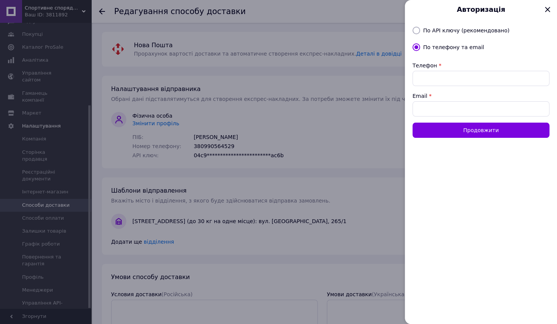
click at [312, 121] on div at bounding box center [278, 162] width 557 height 324
radio input "true"
radio input "false"
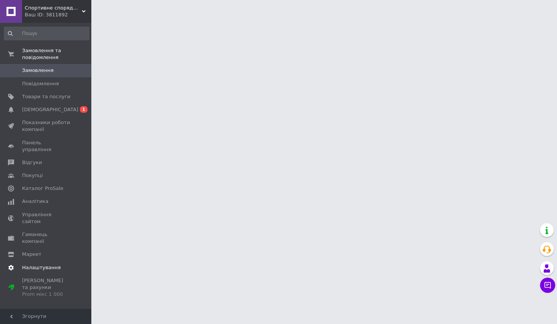
drag, startPoint x: 0, startPoint y: 0, endPoint x: 48, endPoint y: 248, distance: 253.1
click at [48, 264] on span "Налаштування" at bounding box center [41, 267] width 39 height 7
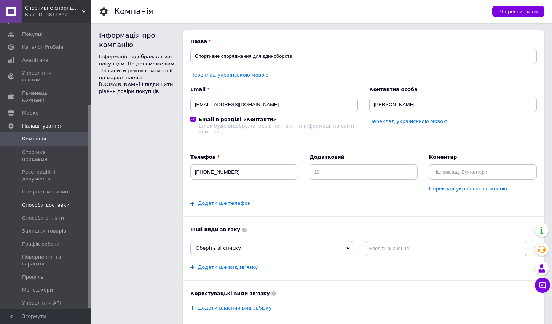
click at [53, 202] on span "Способи доставки" at bounding box center [46, 205] width 48 height 7
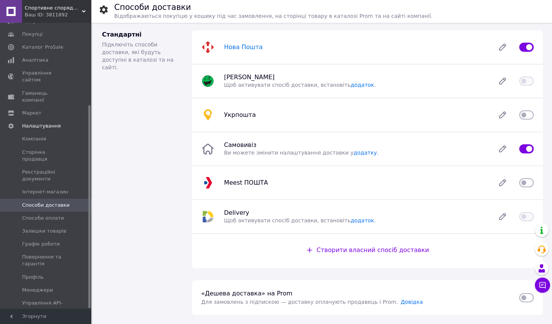
click at [235, 49] on span "Нова Пошта" at bounding box center [243, 46] width 39 height 7
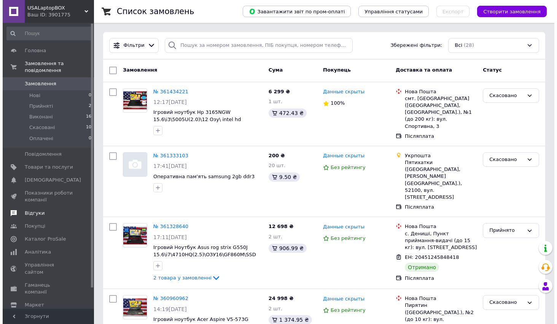
scroll to position [22, 0]
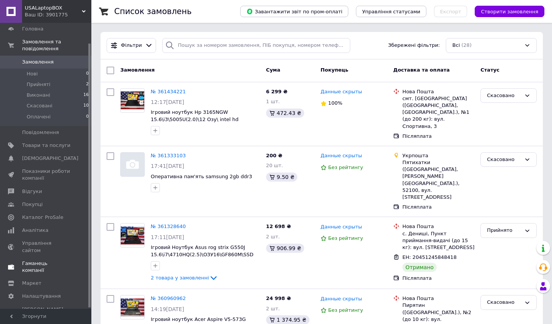
click at [59, 262] on link "Гаманець компанії" at bounding box center [46, 267] width 93 height 20
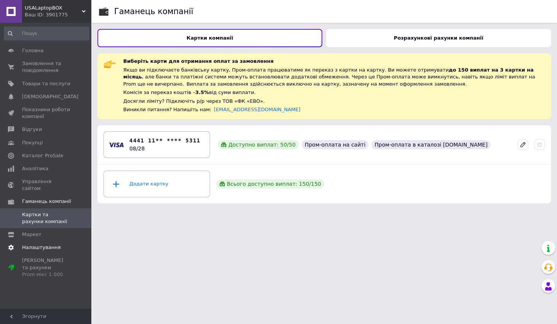
click at [62, 244] on span "Налаштування" at bounding box center [46, 247] width 48 height 7
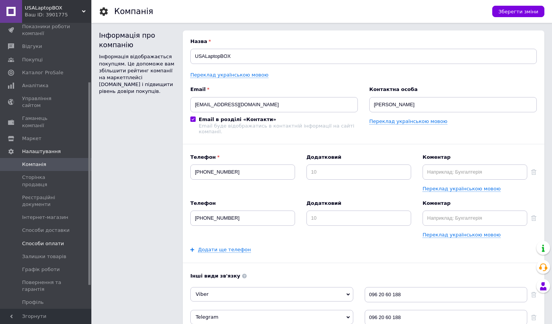
click at [53, 240] on span "Способи оплати" at bounding box center [43, 243] width 42 height 7
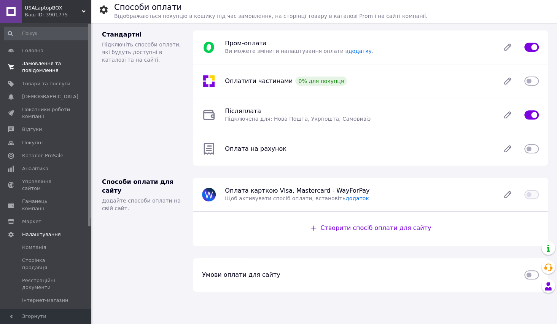
click at [57, 66] on span "Замовлення та повідомлення" at bounding box center [46, 67] width 48 height 14
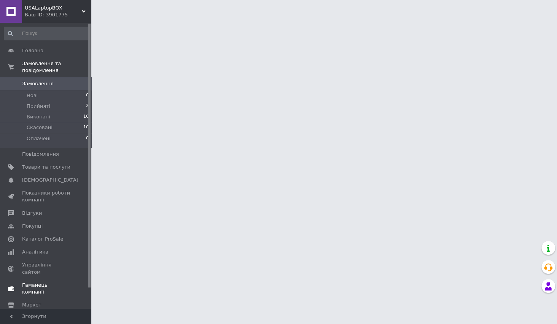
click at [67, 282] on span "Гаманець компанії" at bounding box center [46, 289] width 48 height 14
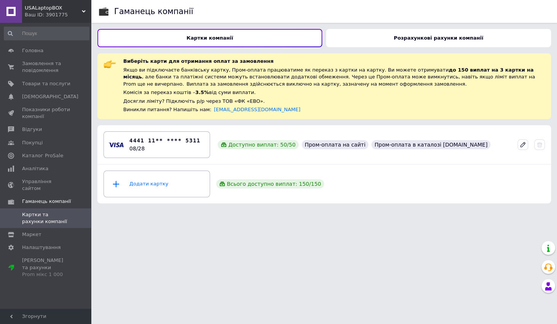
click at [344, 41] on div "Розрахункові рахунки компанії" at bounding box center [438, 38] width 225 height 18
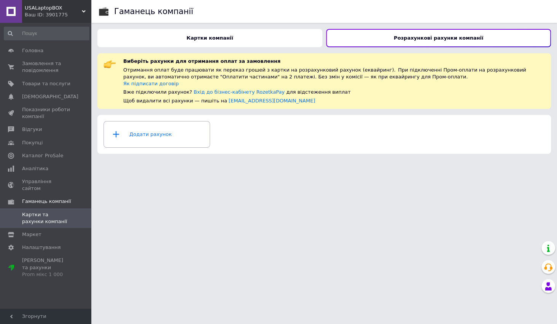
click at [304, 39] on div "Картки компанії" at bounding box center [209, 38] width 225 height 18
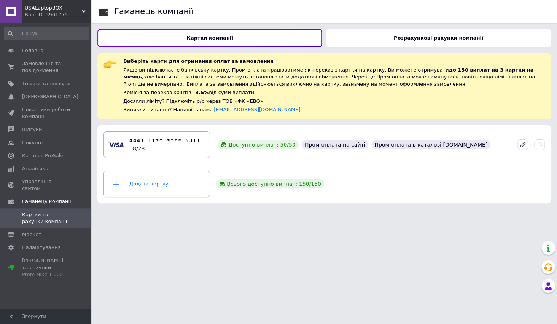
click at [445, 103] on div "Досягли ліміту? Підключіть р/р через ТОВ «ФК «ЕВО»." at bounding box center [334, 101] width 422 height 7
click at [52, 10] on span "USALaptopBOX" at bounding box center [53, 8] width 57 height 7
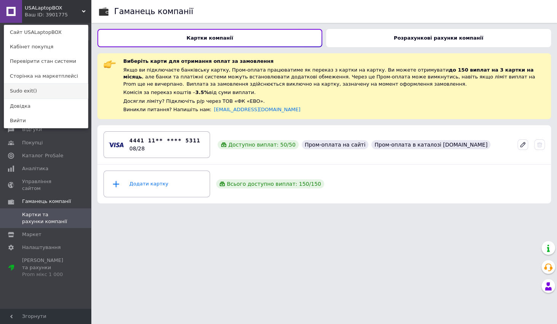
click at [30, 94] on link "Sudo exit()" at bounding box center [46, 91] width 84 height 14
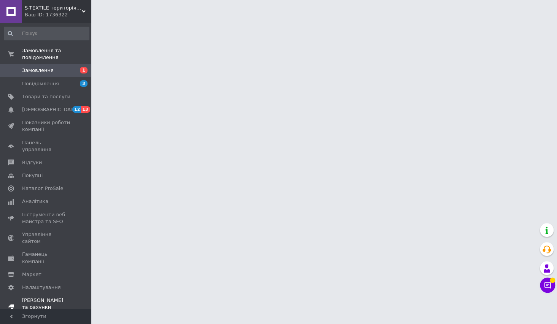
click at [37, 311] on div "Prom мікс 1 000" at bounding box center [46, 314] width 48 height 7
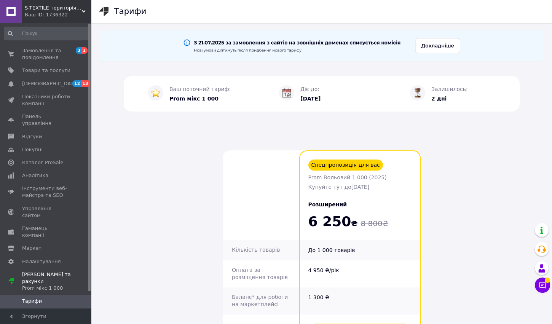
click at [67, 15] on div "Ваш ID: 1736322" at bounding box center [58, 14] width 67 height 7
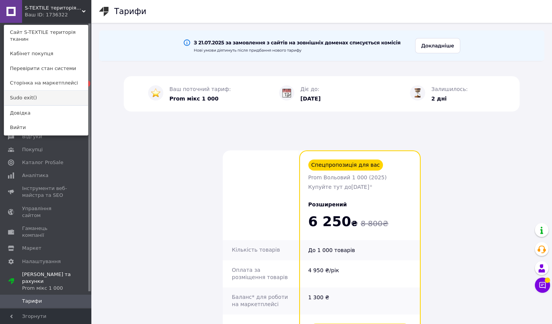
click at [47, 91] on link "Sudo exit()" at bounding box center [46, 98] width 84 height 14
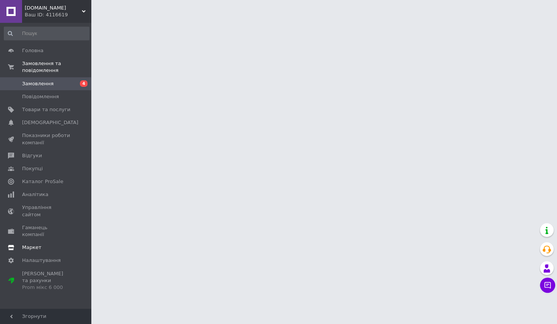
click at [51, 244] on span "Маркет" at bounding box center [46, 247] width 48 height 7
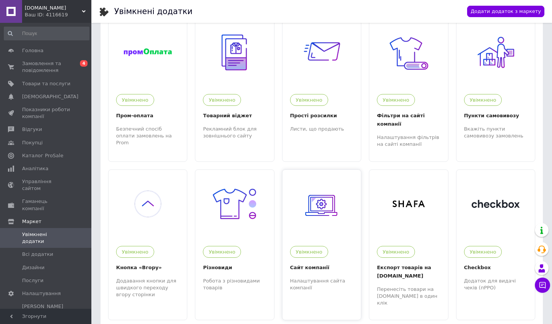
scroll to position [34, 0]
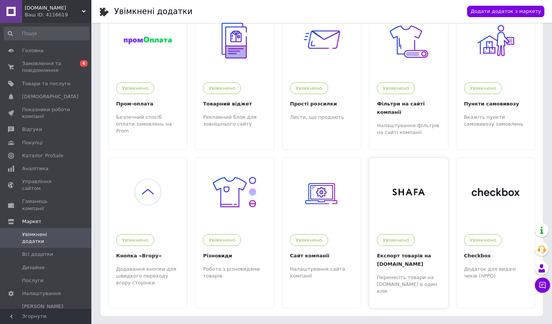
click at [406, 257] on div "Експорт товарів на [DOMAIN_NAME]" at bounding box center [408, 259] width 63 height 17
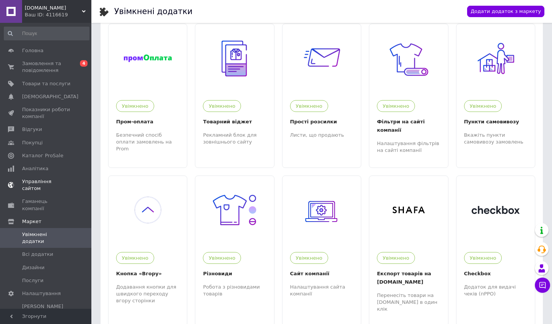
scroll to position [0, 0]
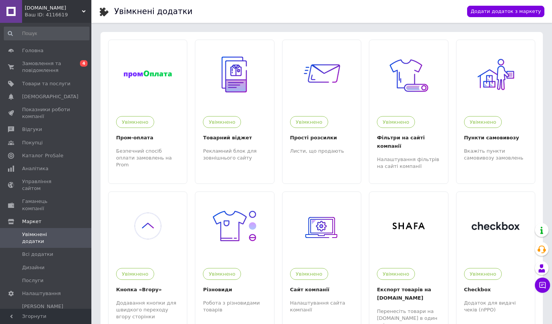
click at [50, 13] on div "Ваш ID: 4116619" at bounding box center [58, 14] width 67 height 7
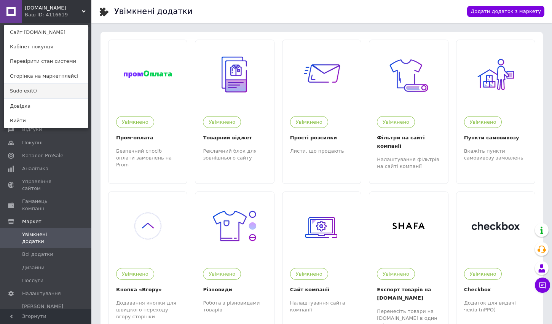
click at [38, 91] on link "Sudo exit()" at bounding box center [46, 91] width 84 height 14
